Goal: Information Seeking & Learning: Learn about a topic

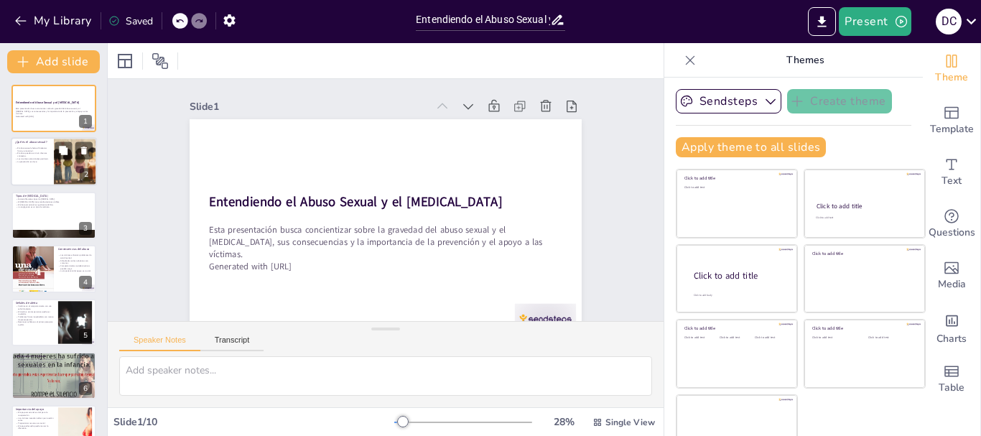
click at [37, 160] on p "La prevención es clave." at bounding box center [32, 161] width 34 height 3
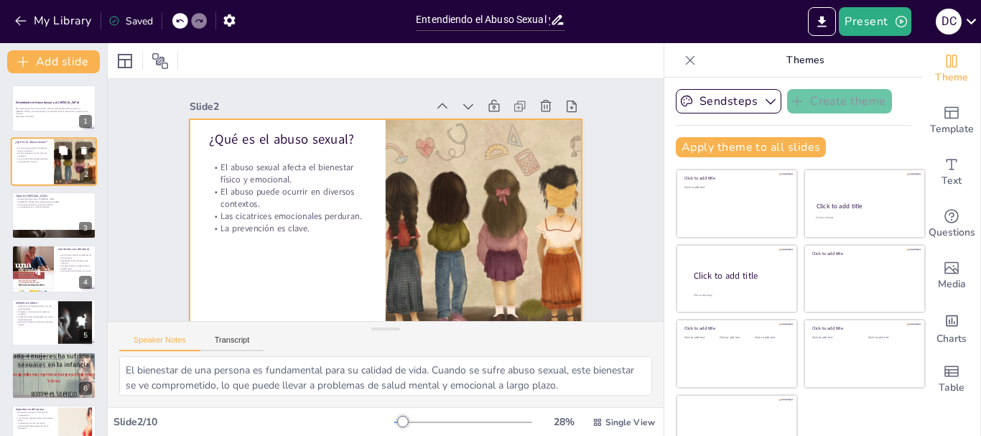
click at [18, 164] on div at bounding box center [54, 162] width 86 height 49
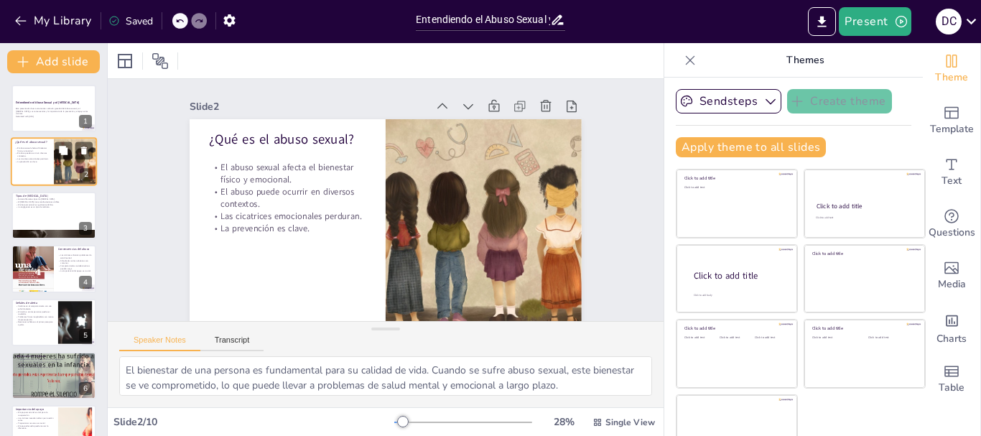
scroll to position [29, 0]
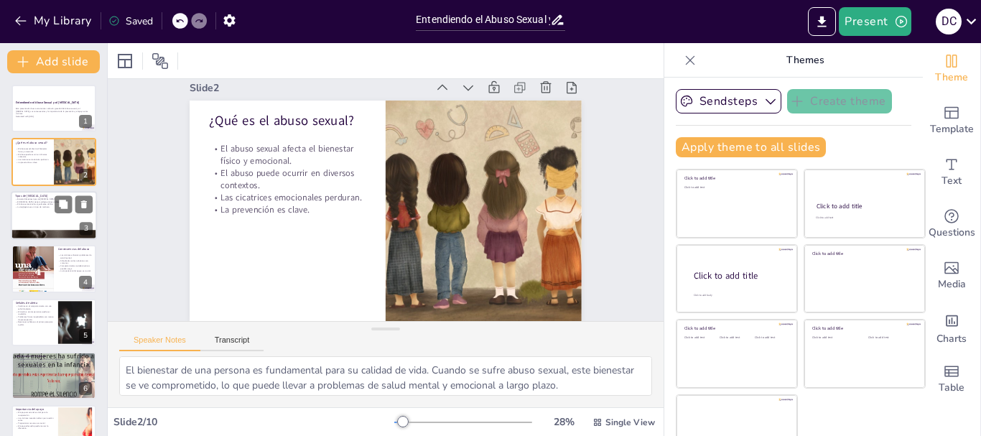
click at [37, 205] on p "El abuso emocional es igualmente dañino." at bounding box center [54, 203] width 78 height 3
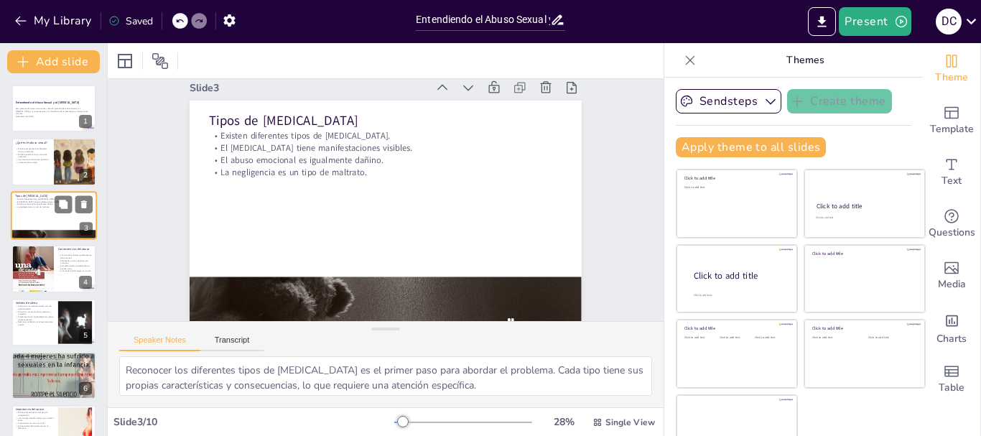
scroll to position [0, 0]
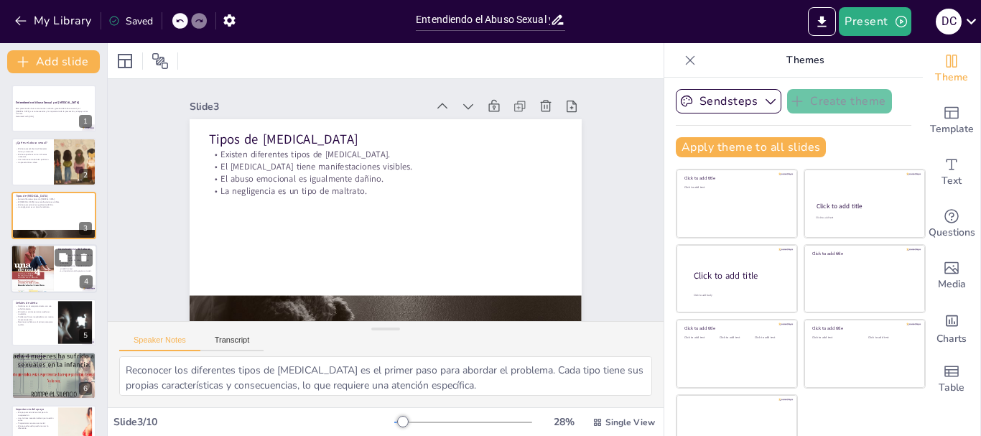
click at [42, 258] on div at bounding box center [32, 268] width 43 height 60
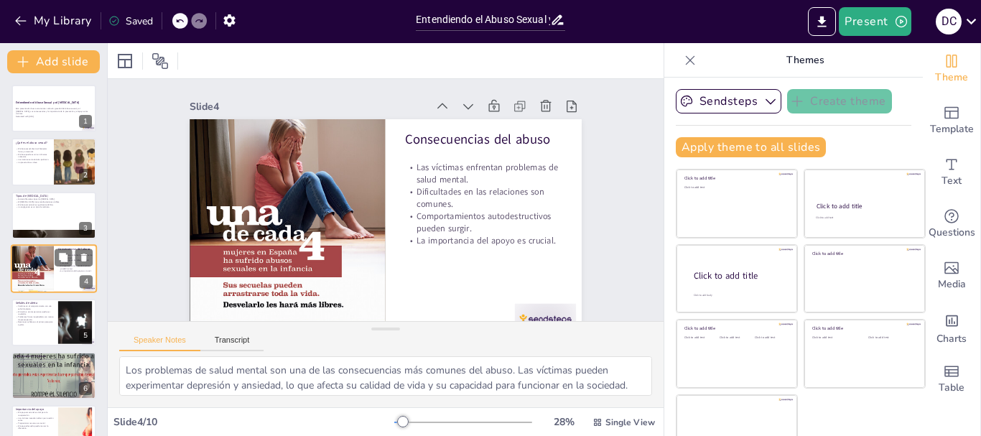
scroll to position [14, 0]
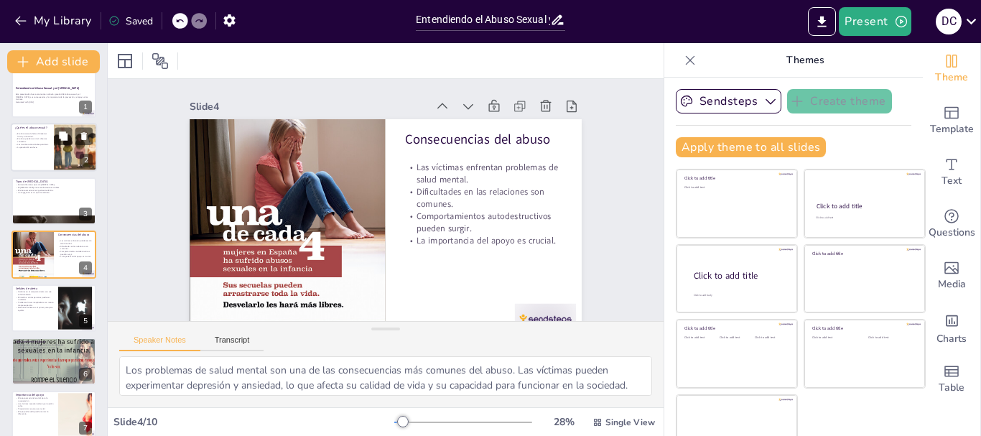
click at [47, 154] on div at bounding box center [54, 147] width 86 height 49
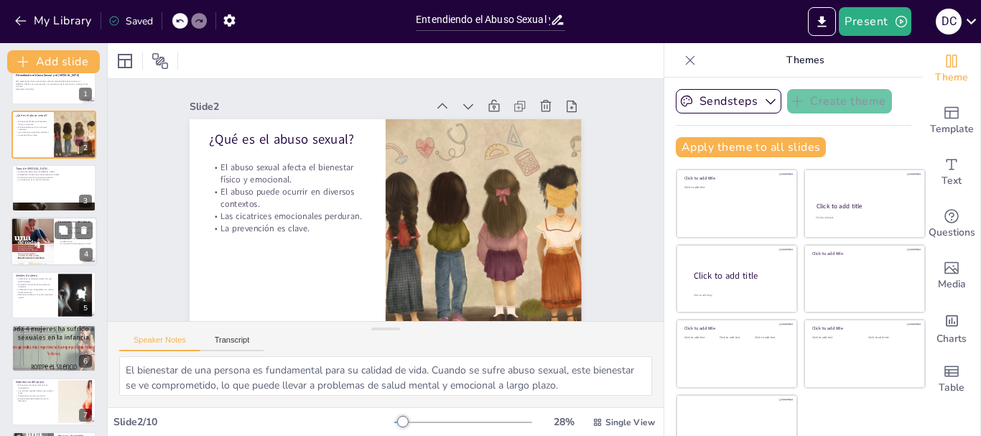
scroll to position [29, 0]
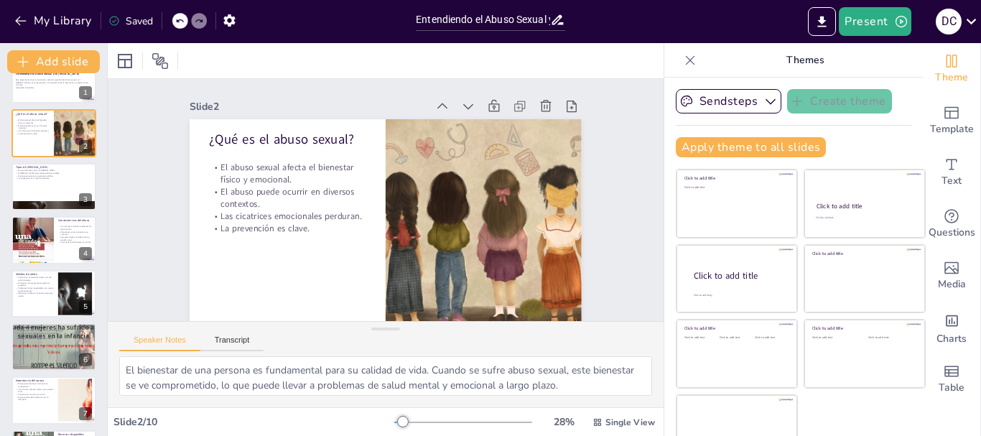
click at [46, 159] on div "Entendiendo el Abuso Sexual y el [MEDICAL_DATA] Esta presentación busca concien…" at bounding box center [53, 320] width 107 height 528
click at [42, 169] on p "Existen diferentes tipos de [MEDICAL_DATA]." at bounding box center [54, 170] width 76 height 3
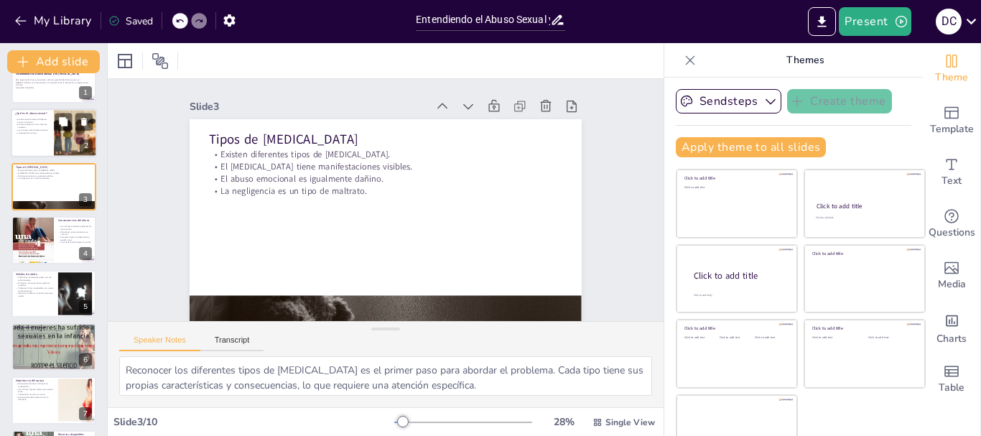
scroll to position [0, 0]
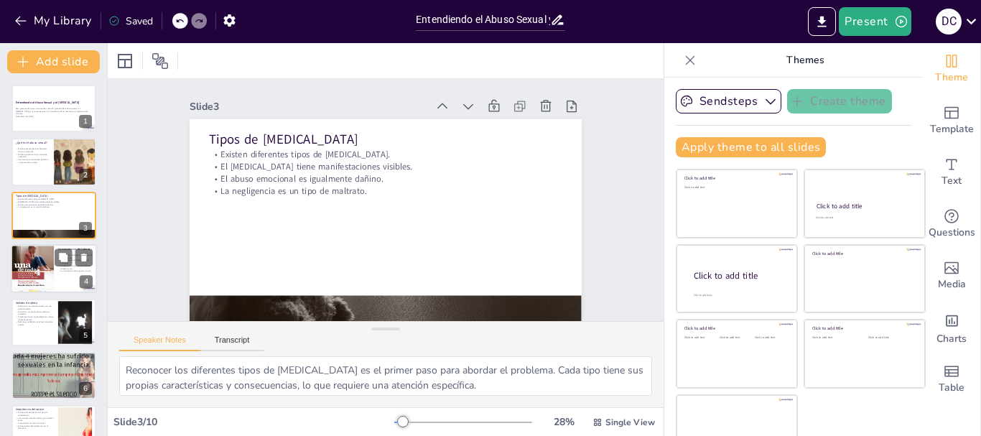
click at [44, 252] on div at bounding box center [32, 268] width 43 height 60
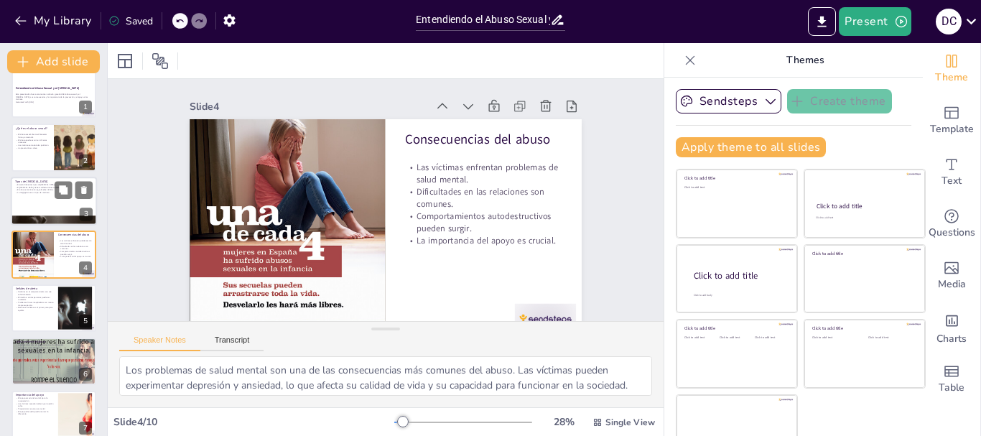
click at [38, 192] on p "La negligencia es un tipo de maltrato." at bounding box center [54, 192] width 78 height 3
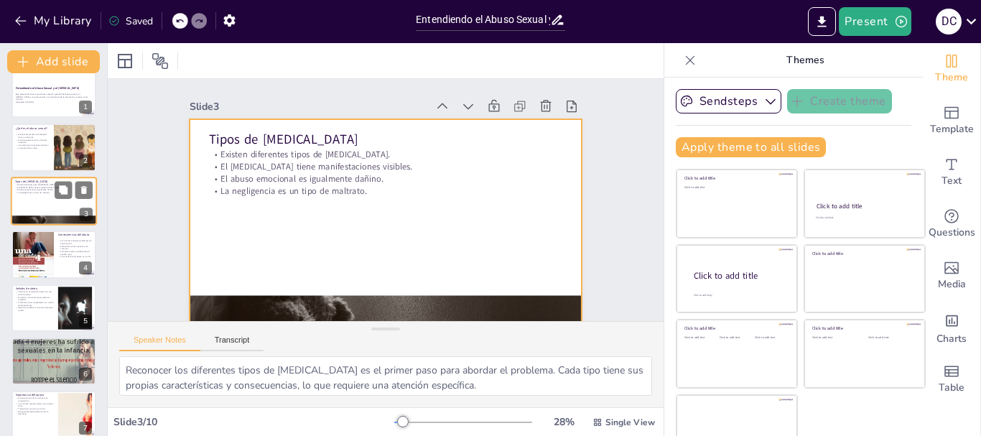
scroll to position [0, 0]
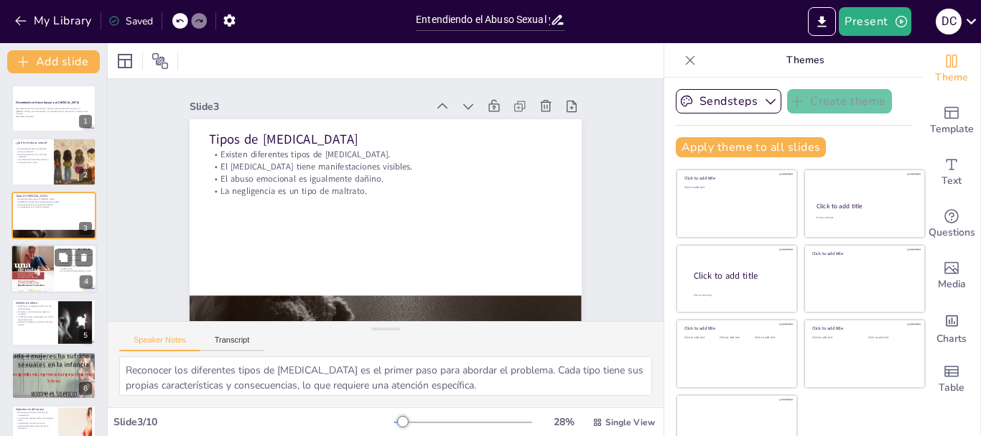
click at [28, 256] on div at bounding box center [32, 268] width 43 height 60
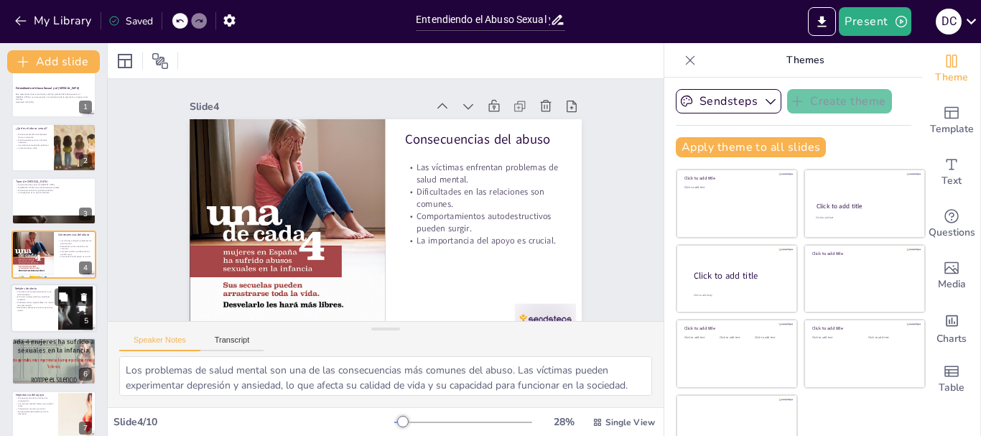
click at [25, 311] on p "Reconocer señales es el primer paso para ayudar." at bounding box center [34, 308] width 39 height 5
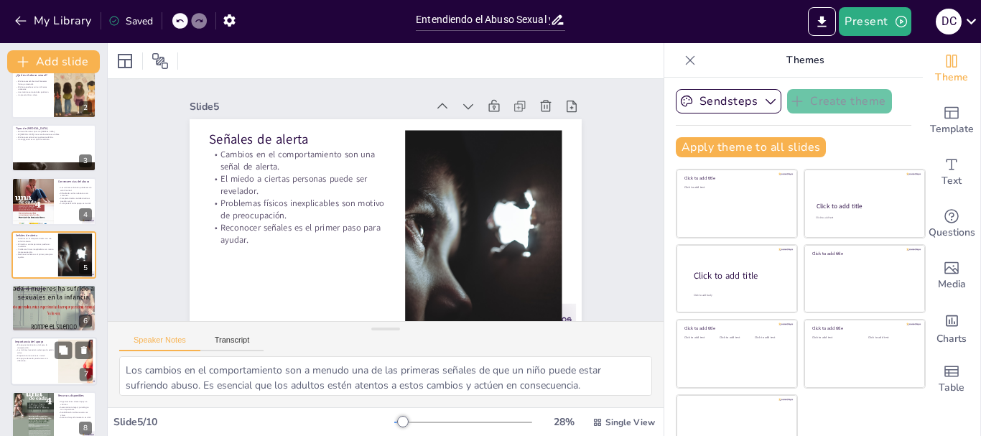
click at [28, 353] on p "Las víctimas necesitan saber que no están solas." at bounding box center [34, 351] width 39 height 5
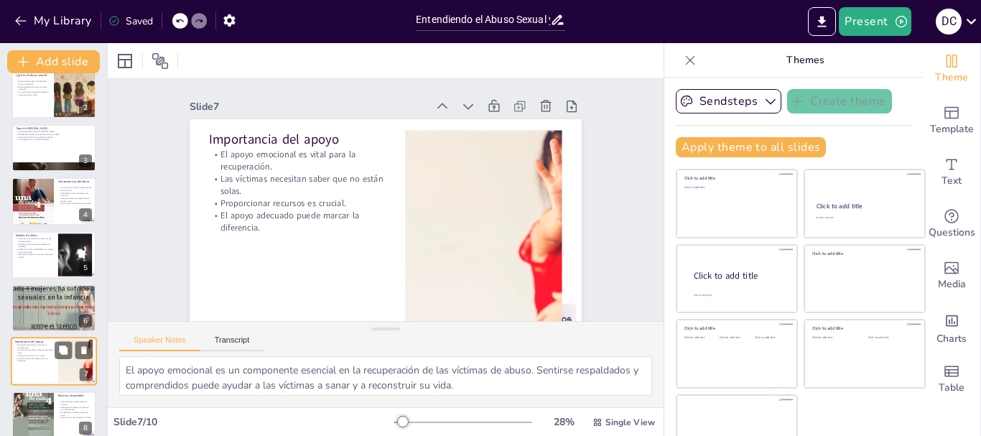
scroll to position [174, 0]
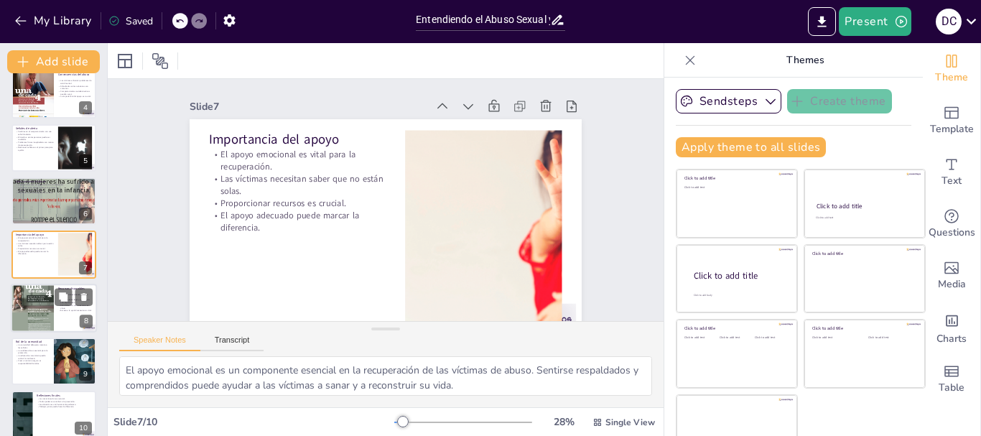
click at [40, 313] on div at bounding box center [32, 308] width 43 height 64
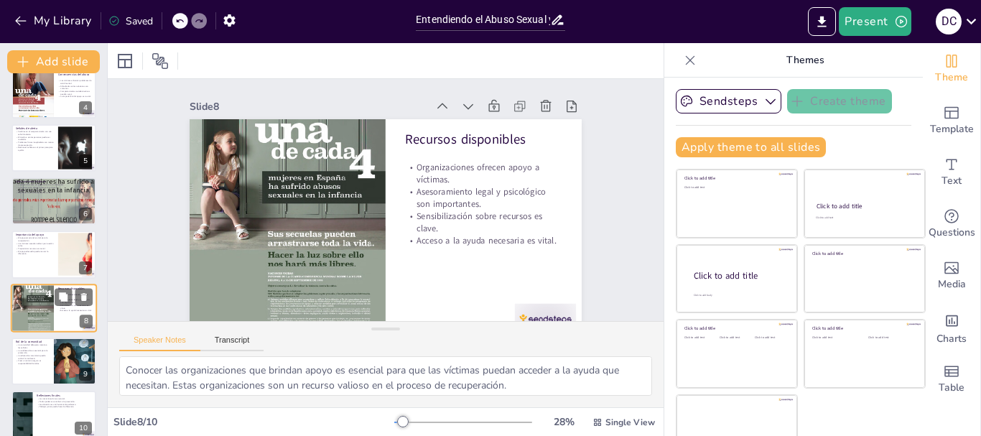
scroll to position [189, 0]
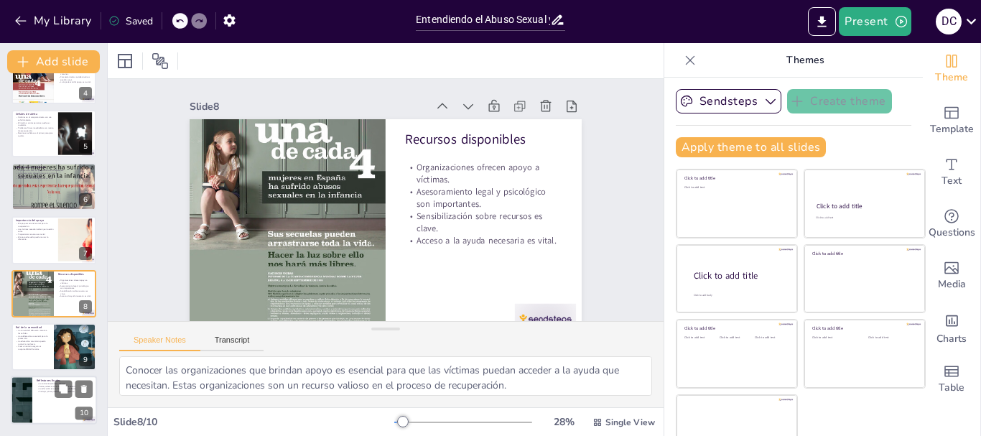
click at [32, 376] on div "Reflexiones finales La concientización es esencial. Todos podemos contribuir a …" at bounding box center [54, 376] width 86 height 0
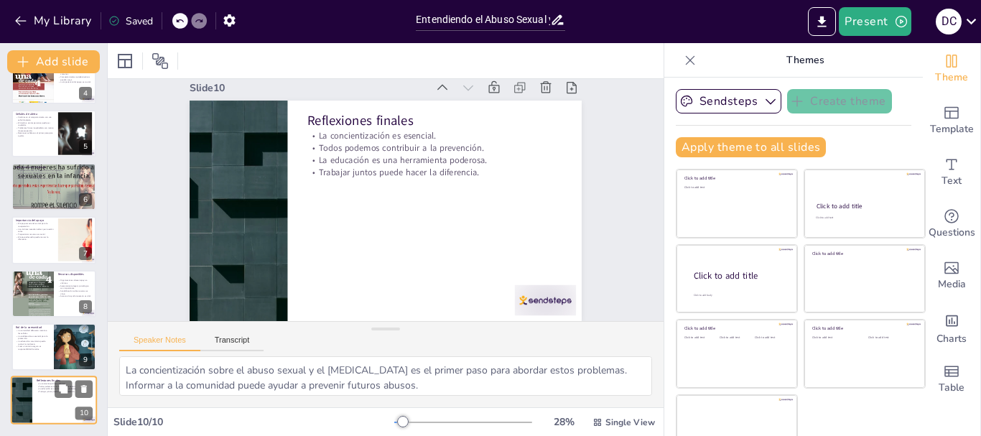
scroll to position [27, 0]
